Goal: Information Seeking & Learning: Learn about a topic

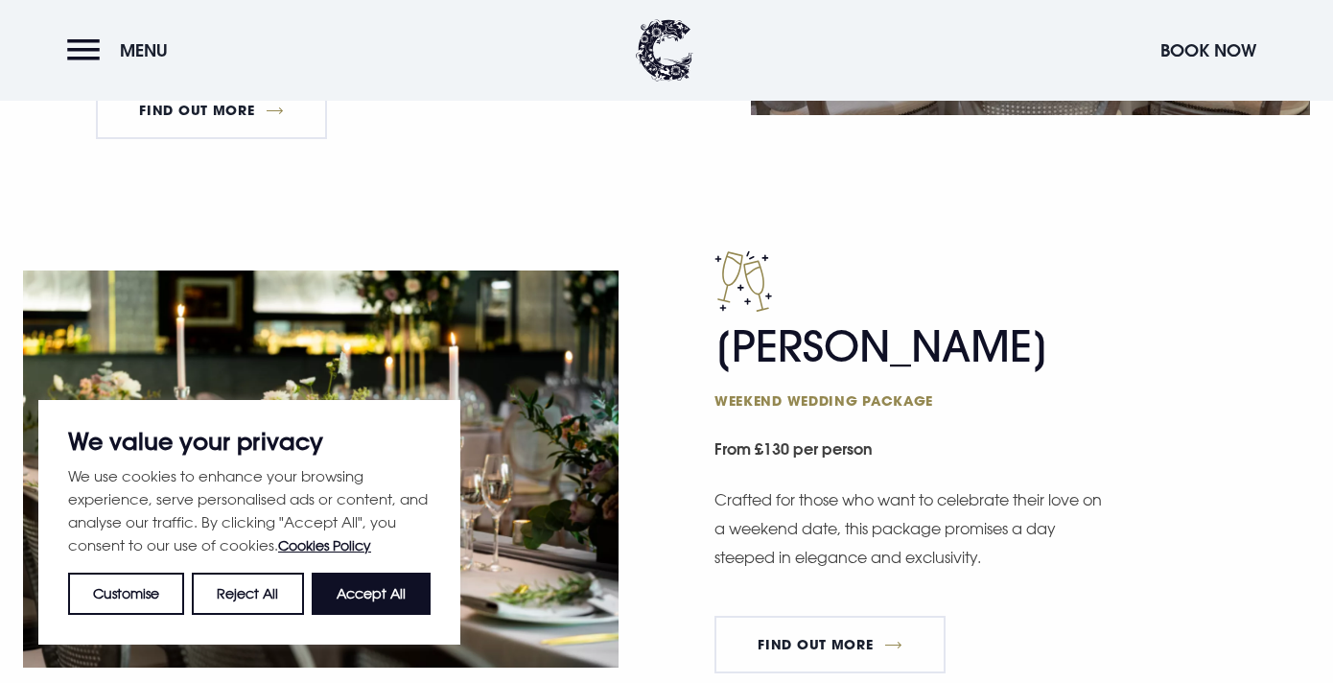
scroll to position [1646, 0]
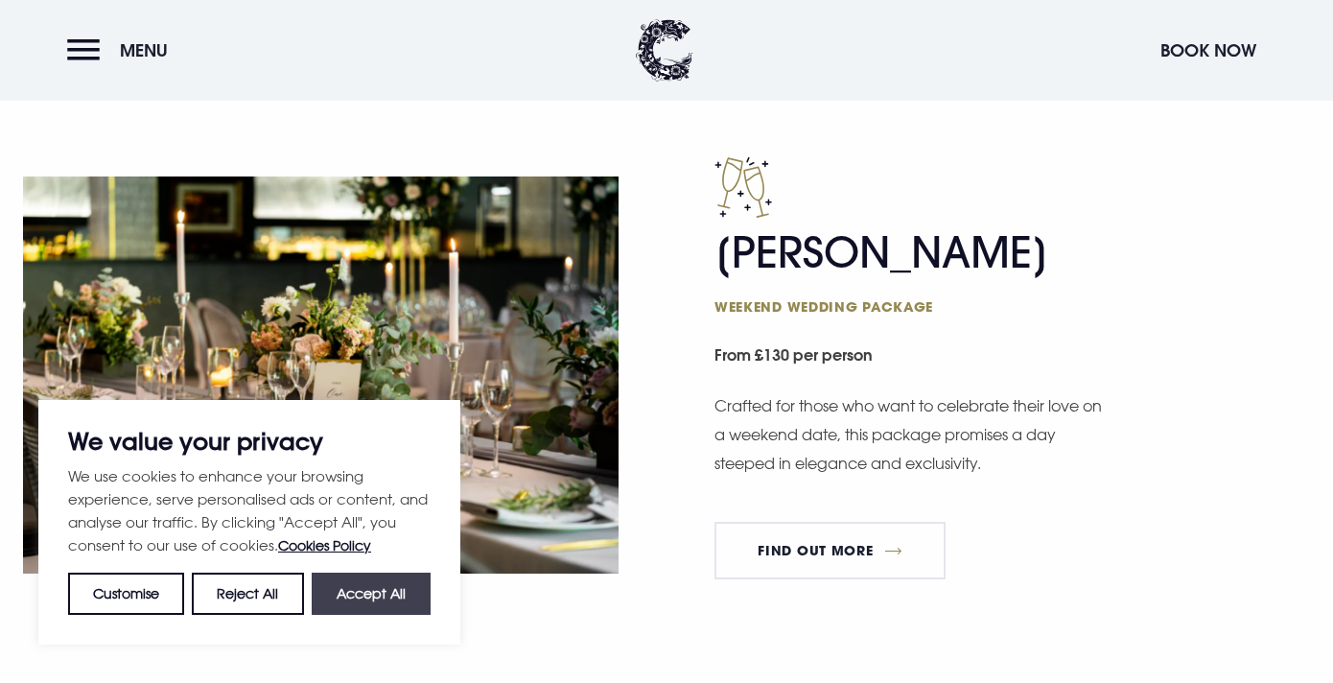
click at [372, 599] on button "Accept All" at bounding box center [371, 594] width 119 height 42
checkbox input "true"
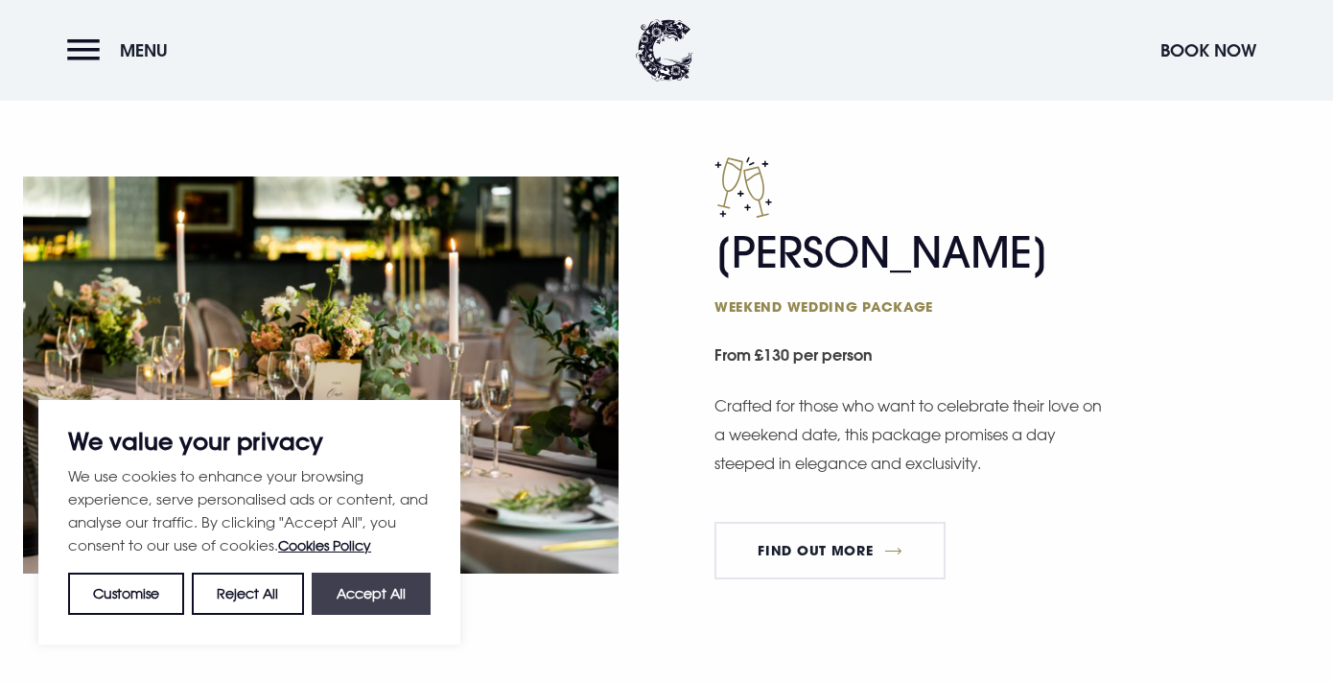
checkbox input "true"
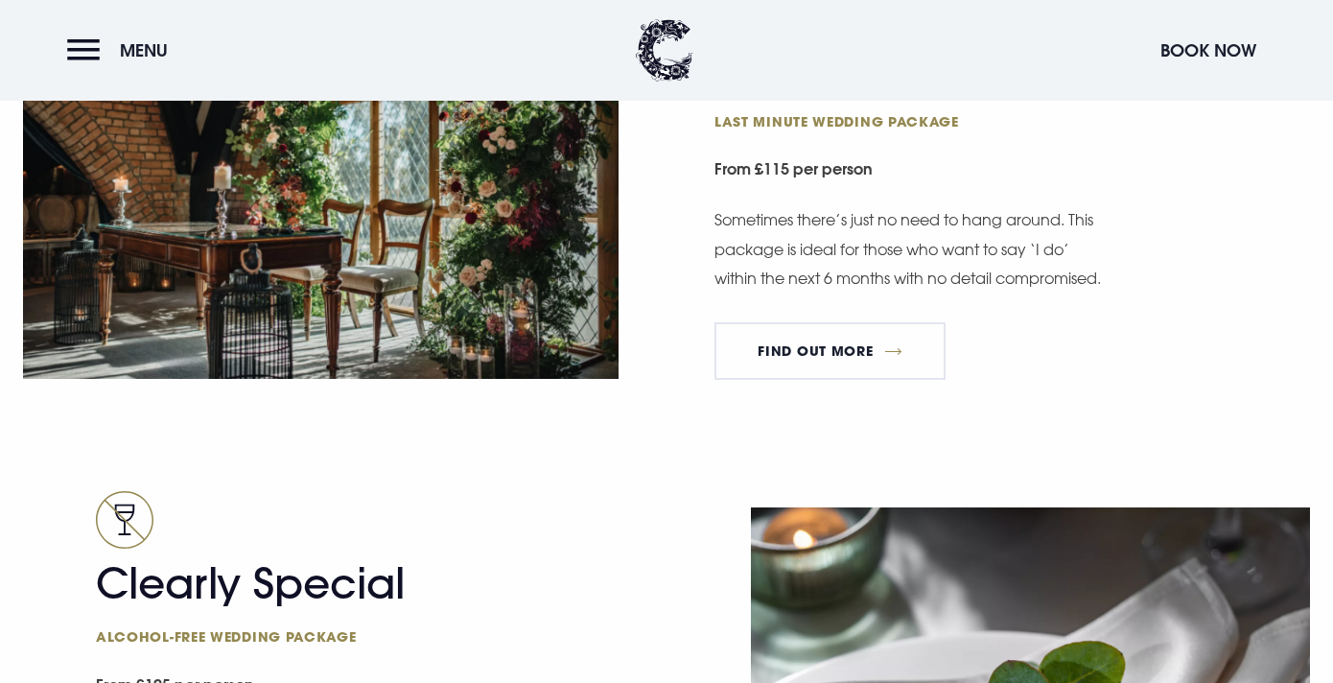
scroll to position [2928, 0]
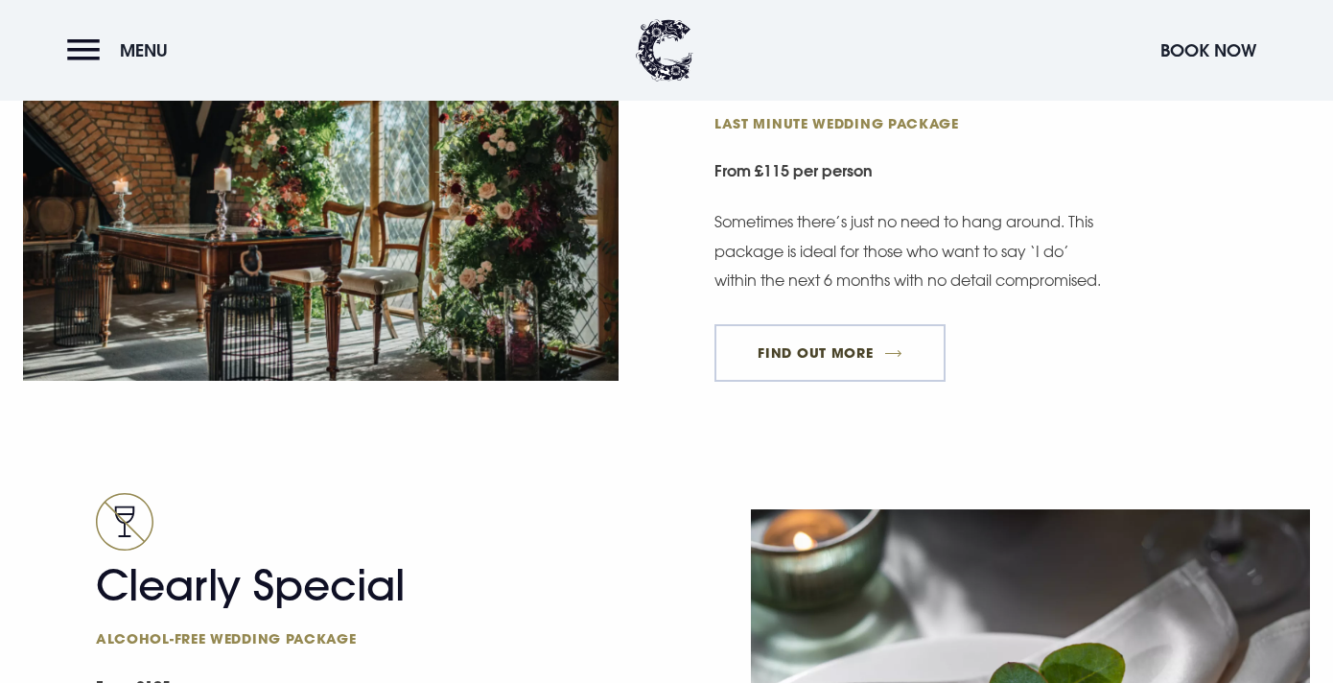
click at [863, 382] on link "FIND OUT MORE" at bounding box center [829, 353] width 231 height 58
